Goal: Information Seeking & Learning: Learn about a topic

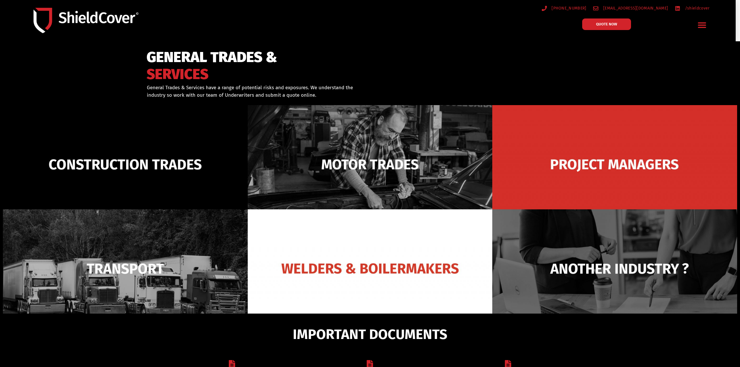
click at [703, 23] on icon "Menu Toggle" at bounding box center [702, 25] width 8 height 5
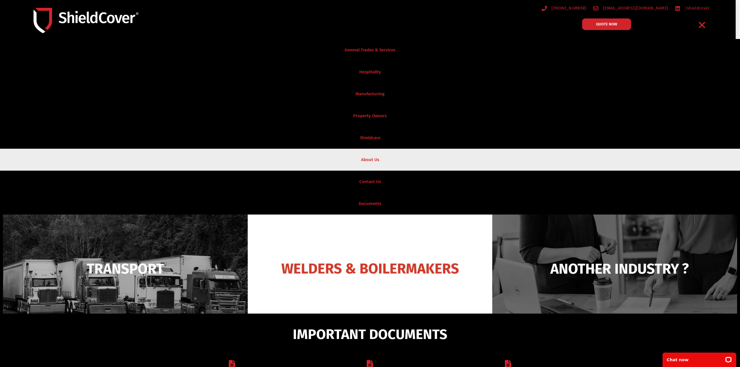
click at [373, 155] on link "About Us" at bounding box center [370, 160] width 740 height 22
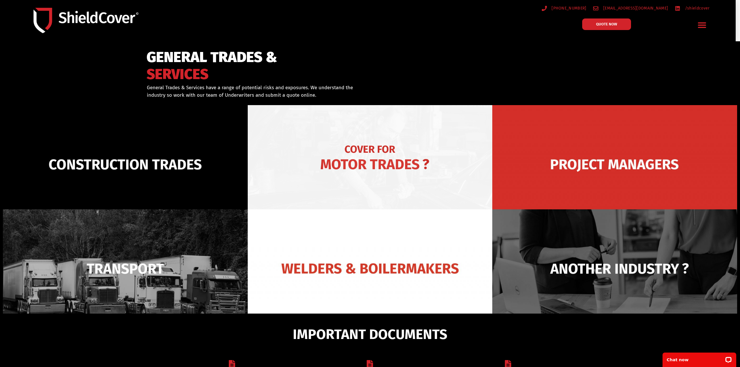
click at [380, 161] on img at bounding box center [370, 164] width 245 height 119
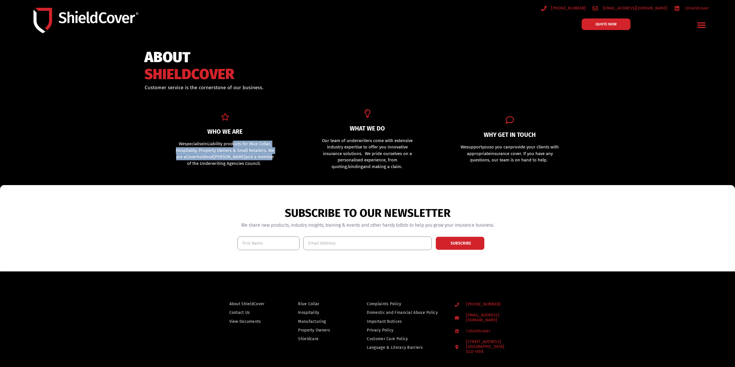
drag, startPoint x: 0, startPoint y: 0, endPoint x: 235, endPoint y: 146, distance: 276.2
click at [235, 146] on p "We specialise in L iability products for Blue Collar, Hospitality, Property Own…" at bounding box center [225, 154] width 100 height 26
click at [235, 146] on span "iability products for Blue Collar, Hospitality, Property Owners & Small Retaile…" at bounding box center [223, 147] width 95 height 12
drag, startPoint x: 187, startPoint y: 143, endPoint x: 248, endPoint y: 151, distance: 61.2
click at [248, 151] on p "We specialise in L iability products for Blue Collar, Hospitality, Property Own…" at bounding box center [225, 154] width 100 height 26
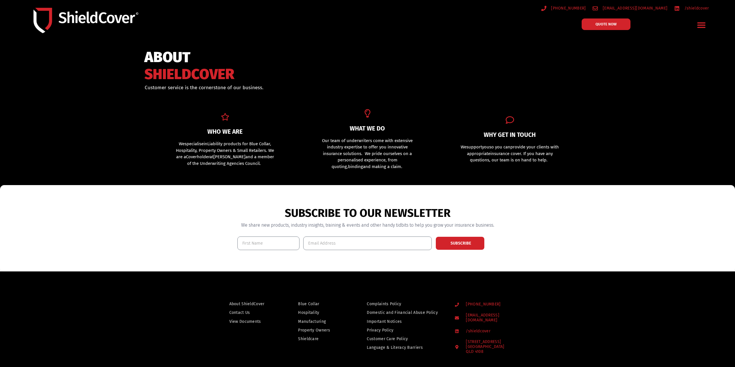
click at [250, 151] on span "iability products for Blue Collar, Hospitality, Property Owners & Small Retaile…" at bounding box center [223, 147] width 95 height 12
drag, startPoint x: 251, startPoint y: 161, endPoint x: 238, endPoint y: 149, distance: 17.6
click at [239, 149] on p "We specialise in L iability products for Blue Collar, Hospitality, Property Own…" at bounding box center [225, 154] width 100 height 26
click at [238, 149] on span "iability products for Blue Collar, Hospitality, Property Owners & Small Retaile…" at bounding box center [223, 147] width 95 height 12
drag, startPoint x: 255, startPoint y: 161, endPoint x: 242, endPoint y: 151, distance: 16.1
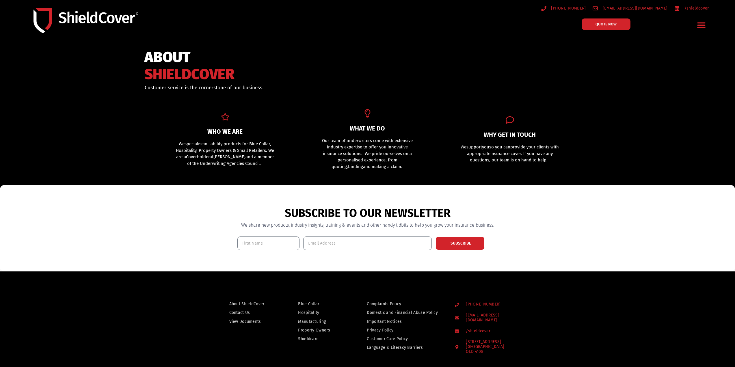
click at [242, 152] on p "We specialise in L iability products for Blue Collar, Hospitality, Property Own…" at bounding box center [225, 154] width 100 height 26
click at [242, 151] on span "iability products for Blue Collar, Hospitality, Property Owners & Small Retaile…" at bounding box center [223, 147] width 95 height 12
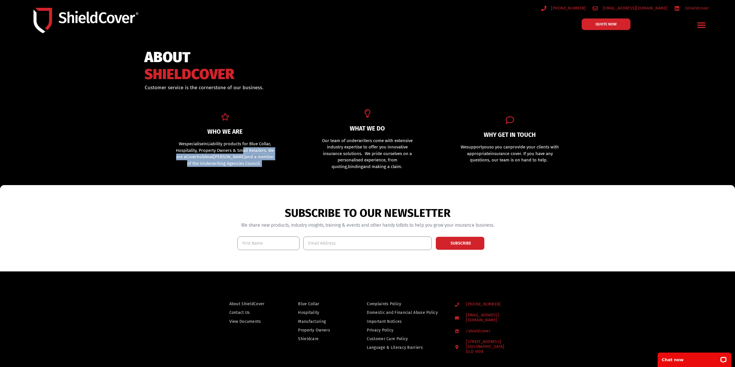
drag, startPoint x: 256, startPoint y: 160, endPoint x: 243, endPoint y: 150, distance: 16.7
click at [243, 150] on p "We specialise in L iability products for Blue Collar, Hospitality, Property Own…" at bounding box center [225, 154] width 100 height 26
click at [242, 149] on span "iability products for Blue Collar, Hospitality, Property Owners & Small Retaile…" at bounding box center [223, 147] width 95 height 12
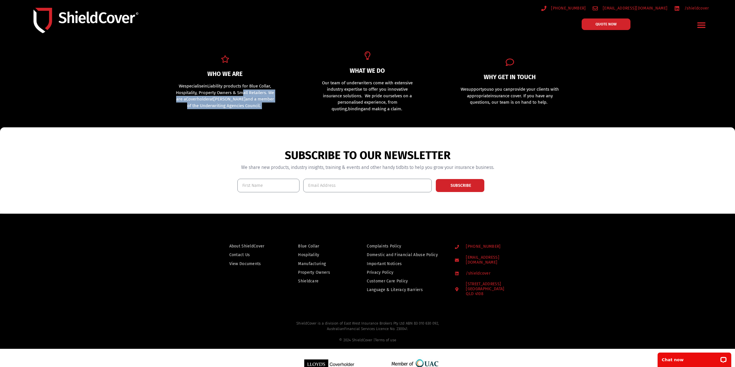
scroll to position [67, 0]
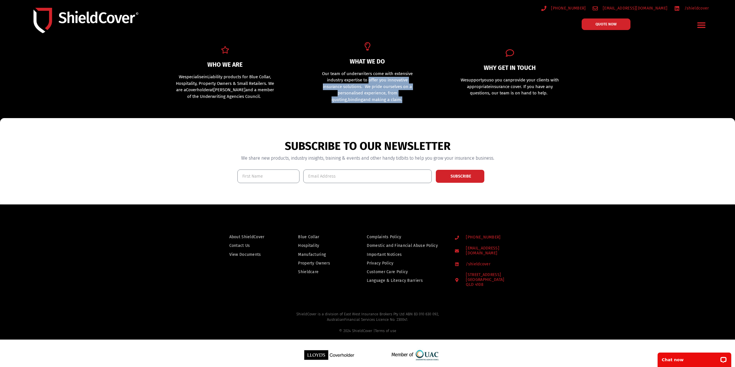
drag, startPoint x: 400, startPoint y: 101, endPoint x: 368, endPoint y: 76, distance: 41.2
click at [368, 76] on p "Our team of underwriters come with extensive industry expertise to offer you in…" at bounding box center [368, 87] width 100 height 33
drag, startPoint x: 335, startPoint y: 76, endPoint x: 385, endPoint y: 81, distance: 50.3
click at [385, 81] on p "Our team of underwriters come with extensive industry expertise to offer you in…" at bounding box center [368, 87] width 100 height 33
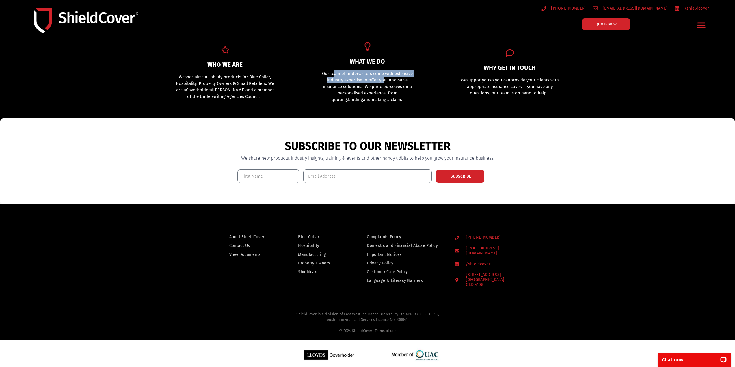
click at [385, 81] on span "Our team of underwriters come with extensive industry expertise to offer you in…" at bounding box center [367, 80] width 91 height 18
drag, startPoint x: 384, startPoint y: 99, endPoint x: 372, endPoint y: 73, distance: 29.3
click at [372, 73] on p "Our team of underwriters come with extensive industry expertise to offer you in…" at bounding box center [368, 87] width 100 height 33
click at [373, 72] on span "Our team of underwriters come with extensive industry expertise to offer you in…" at bounding box center [367, 80] width 91 height 18
drag, startPoint x: 525, startPoint y: 93, endPoint x: 512, endPoint y: 88, distance: 13.9
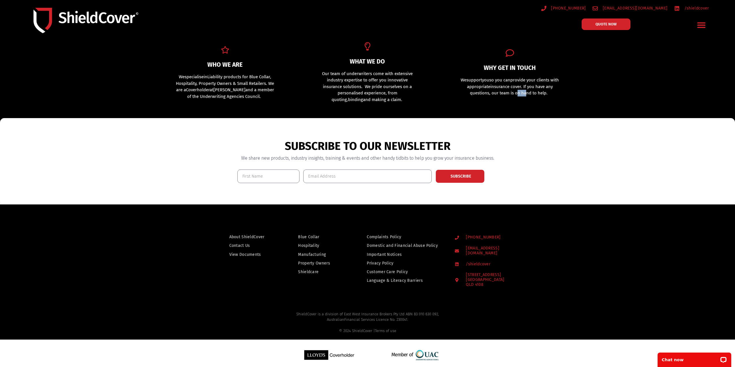
click at [512, 89] on p "We support you so you can provide your clients with appropriate insurance cover…" at bounding box center [510, 87] width 100 height 20
click at [511, 87] on span "insurance cover. If you have any questions, our team is on hand to help." at bounding box center [511, 90] width 83 height 12
drag, startPoint x: 379, startPoint y: 319, endPoint x: 310, endPoint y: 305, distance: 71.2
click at [310, 309] on div "ShieldCover is a division of East West Insurance Brokers Pty Ltd ABN 83 010 630…" at bounding box center [367, 323] width 329 height 28
click at [304, 312] on h2 "ShieldCover is a division of East West Insurance Brokers Pty Ltd ABN 83 010 630…" at bounding box center [367, 323] width 315 height 23
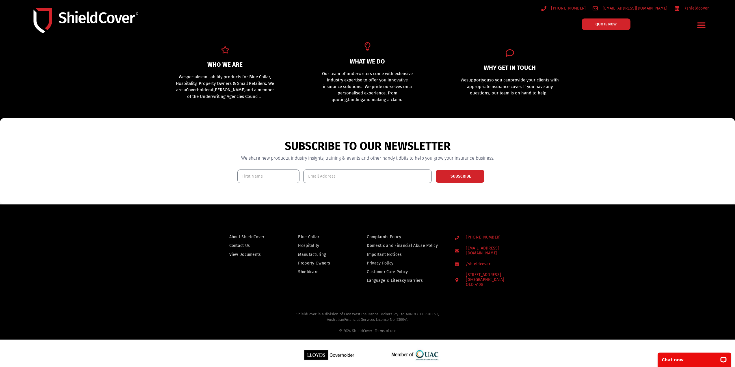
drag, startPoint x: 289, startPoint y: 309, endPoint x: 414, endPoint y: 317, distance: 126.0
click at [414, 317] on h2 "ShieldCover is a division of East West Insurance Brokers Pty Ltd ABN 83 010 630…" at bounding box center [367, 323] width 315 height 23
click at [410, 318] on div "Australian Financial Services Licence No. 230041. © 2024 ShieldCover | Terms of…" at bounding box center [367, 325] width 315 height 17
drag, startPoint x: 407, startPoint y: 316, endPoint x: 293, endPoint y: 310, distance: 114.3
click at [293, 312] on h2 "ShieldCover is a division of East West Insurance Brokers Pty Ltd ABN 83 010 630…" at bounding box center [367, 323] width 315 height 23
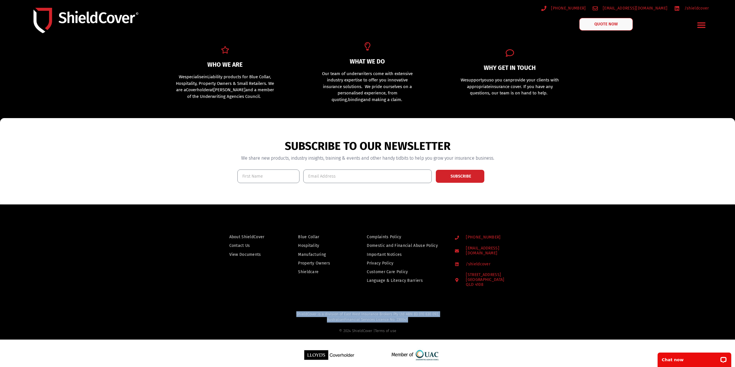
click at [625, 23] on link "QUOTE NOW" at bounding box center [606, 24] width 54 height 13
click at [596, 24] on span "QUOTE NOW" at bounding box center [606, 24] width 23 height 4
